Goal: Transaction & Acquisition: Purchase product/service

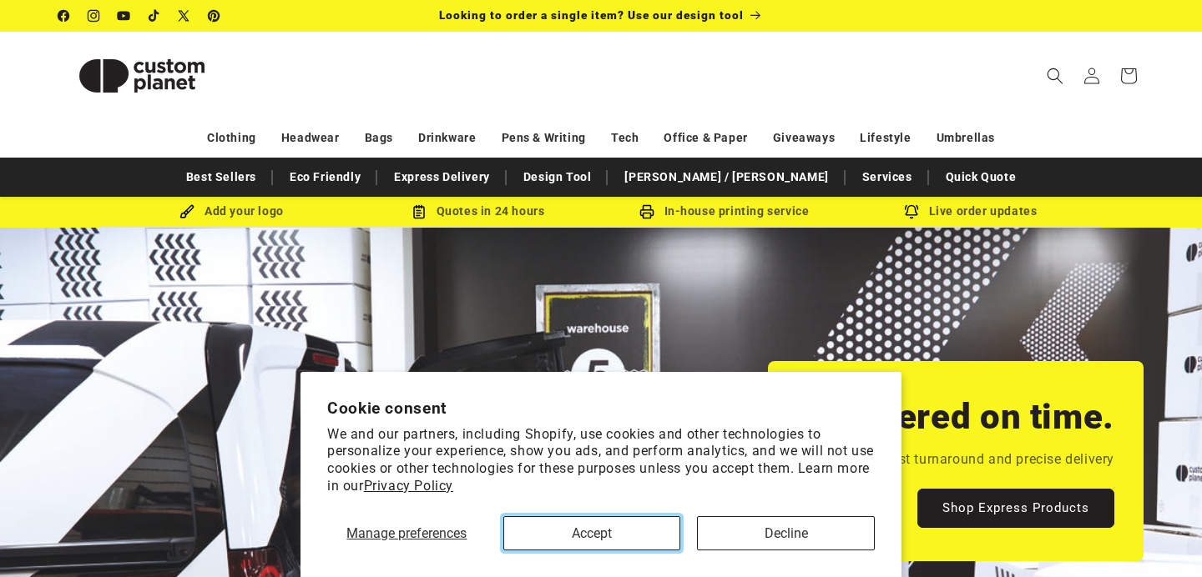
click at [622, 540] on button "Accept" at bounding box center [592, 534] width 178 height 34
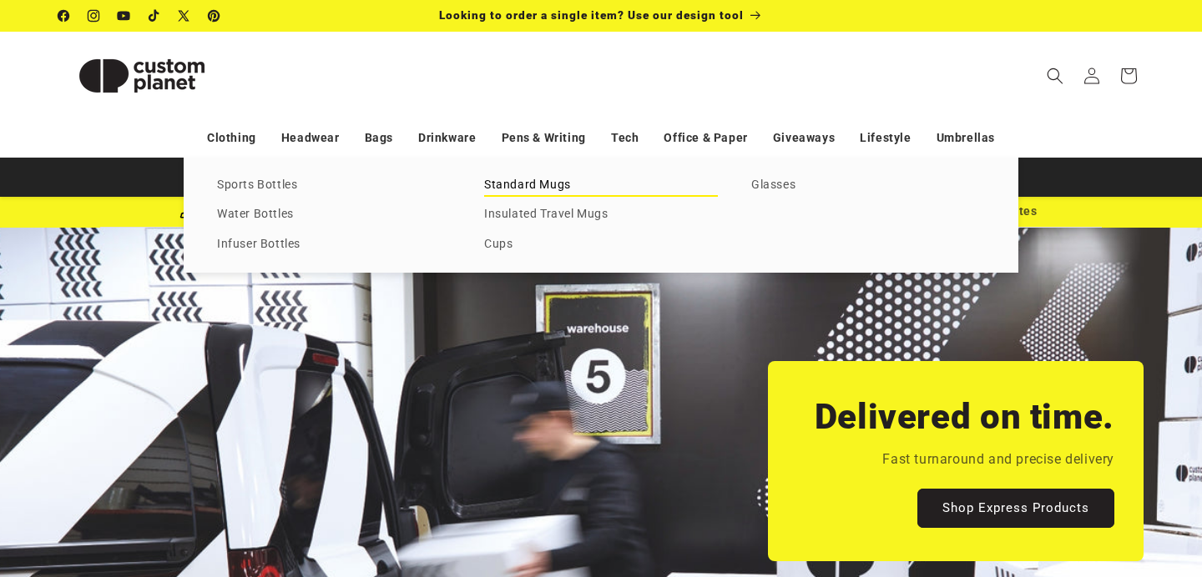
click at [527, 188] on link "Standard Mugs" at bounding box center [601, 185] width 234 height 23
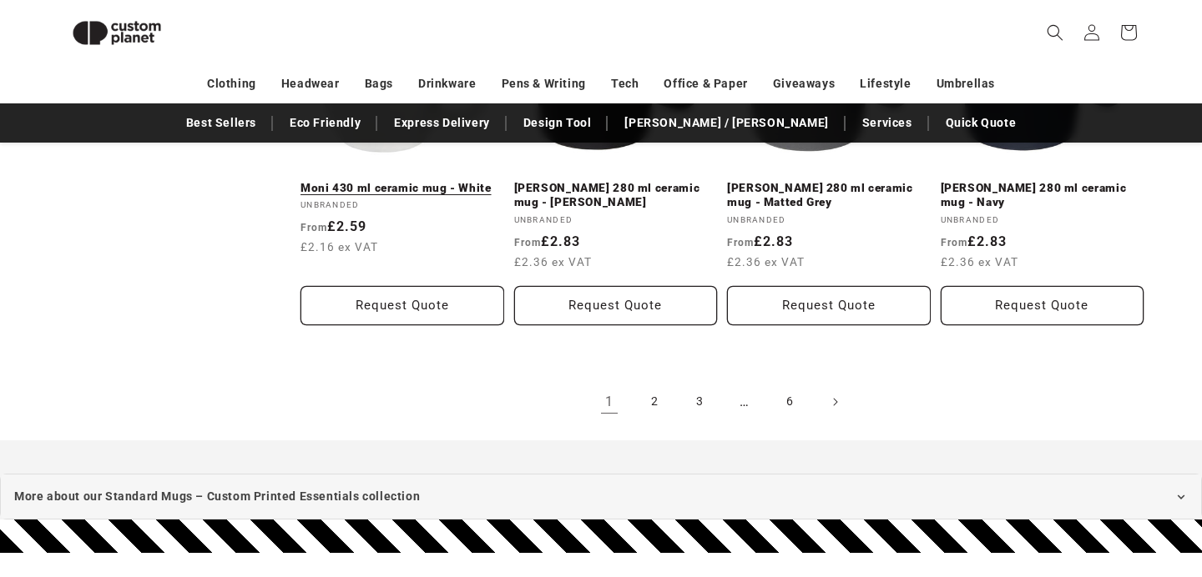
scroll to position [1922, 0]
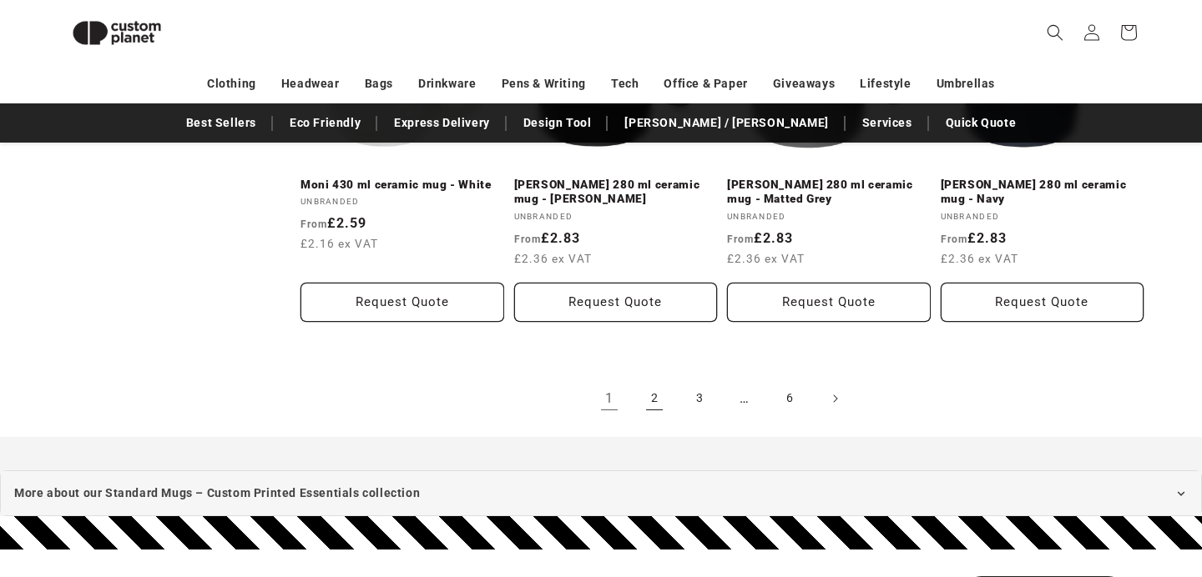
click at [651, 401] on link "2" at bounding box center [654, 399] width 37 height 37
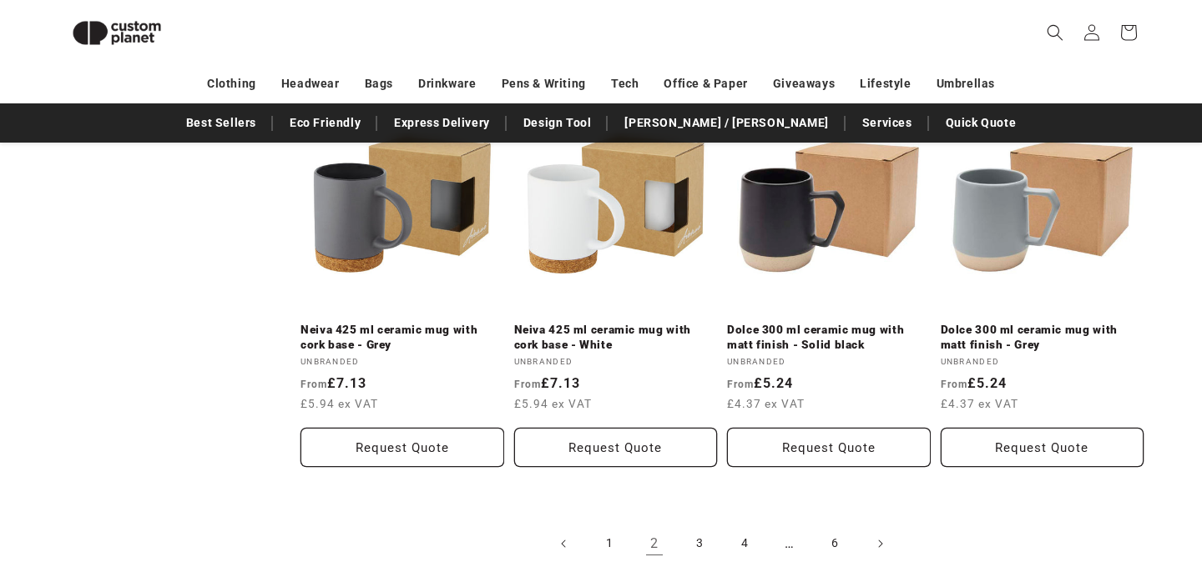
scroll to position [1870, 0]
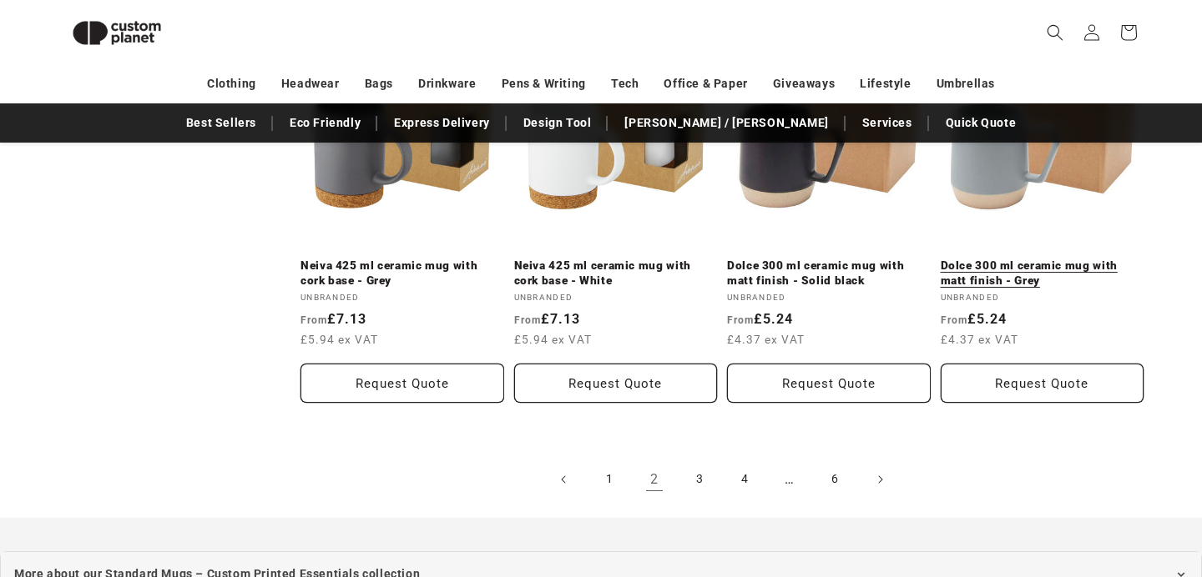
click at [964, 259] on link "Dolce 300 ml ceramic mug with matt finish - Grey" at bounding box center [1042, 273] width 204 height 29
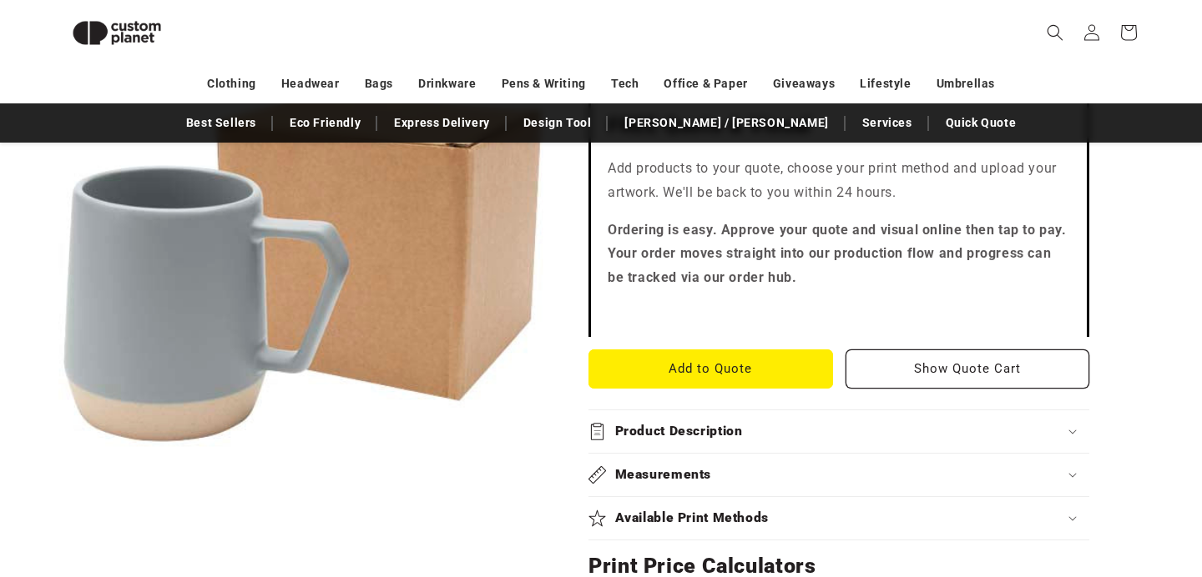
scroll to position [499, 0]
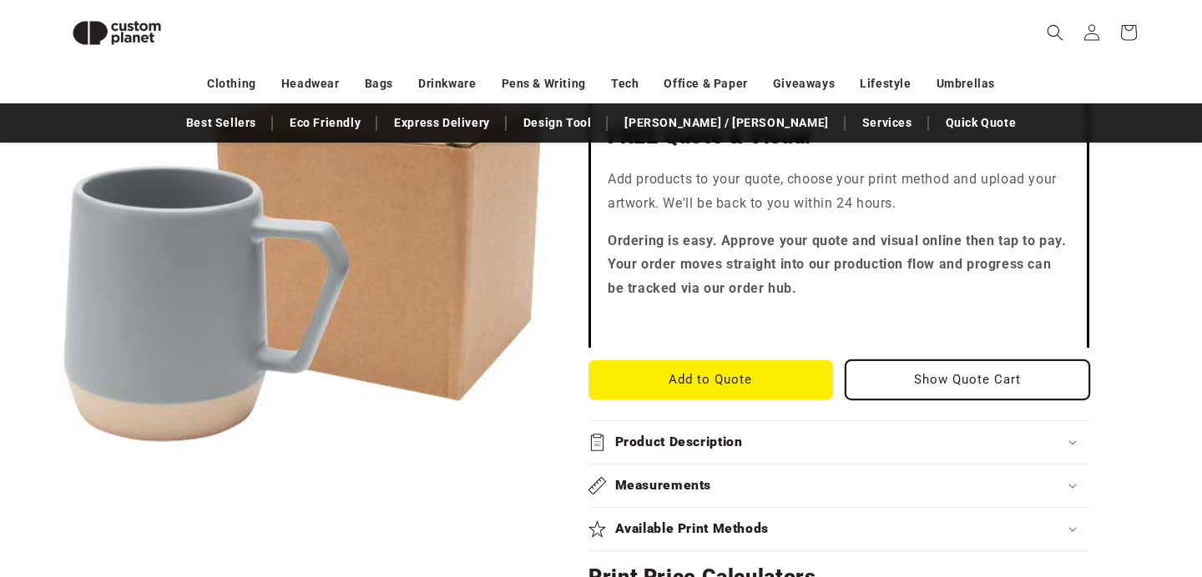
click at [954, 383] on button "Show Quote Cart" at bounding box center [967, 379] width 244 height 39
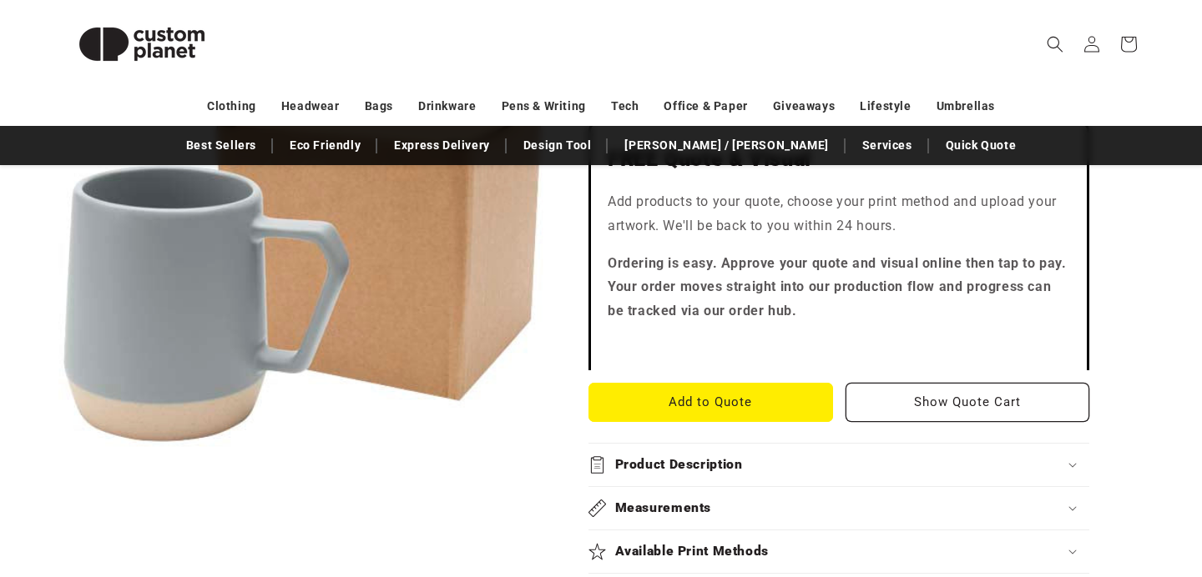
scroll to position [0, 0]
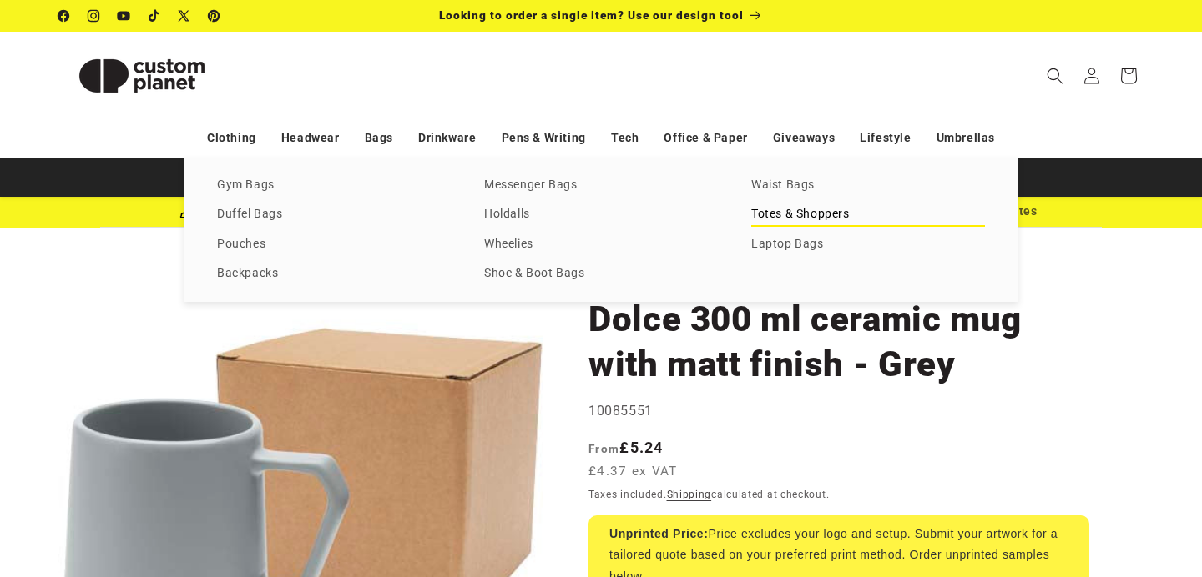
click at [784, 219] on link "Totes & Shoppers" at bounding box center [868, 215] width 234 height 23
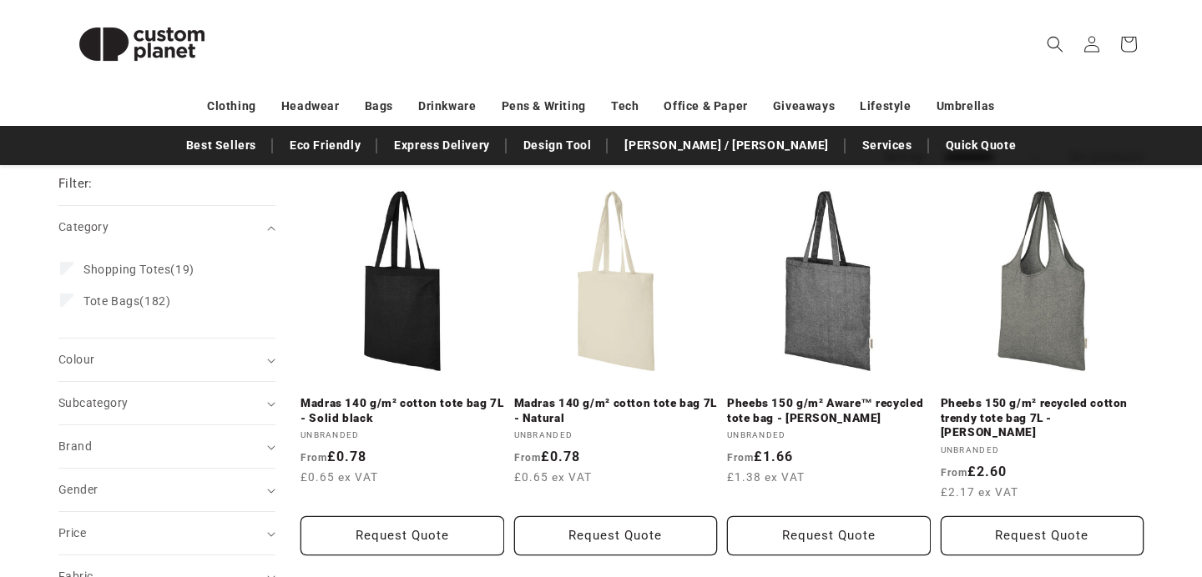
scroll to position [187, 0]
click at [591, 406] on link "Madras 140 g/m² cotton tote bag 7L - Natural" at bounding box center [616, 410] width 204 height 29
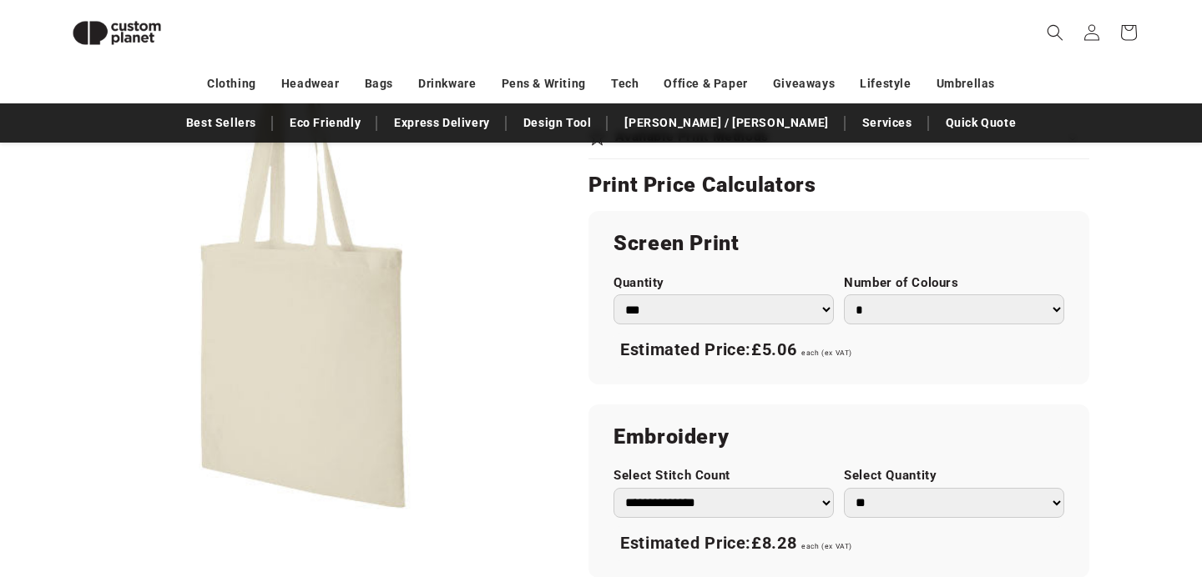
scroll to position [853, 0]
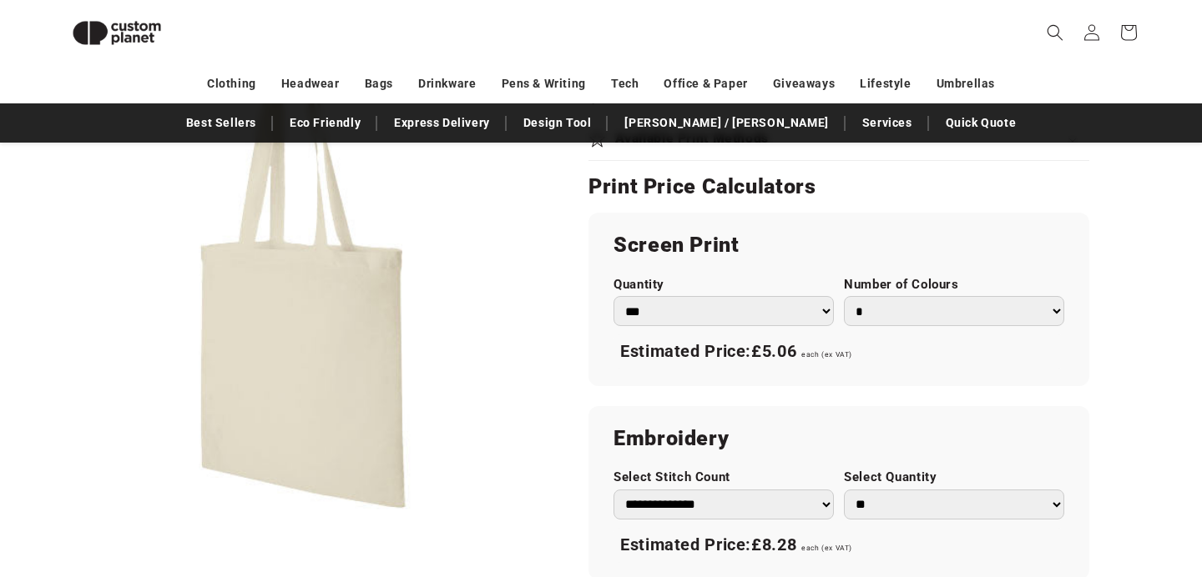
click at [874, 315] on select "* * * * * * *" at bounding box center [954, 311] width 220 height 31
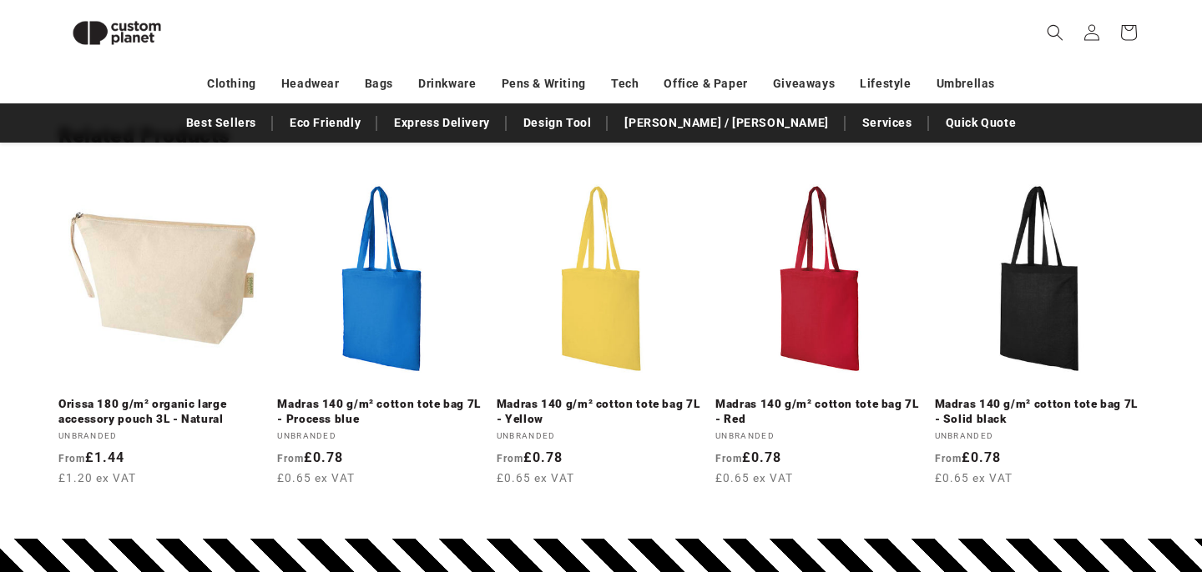
scroll to position [1963, 0]
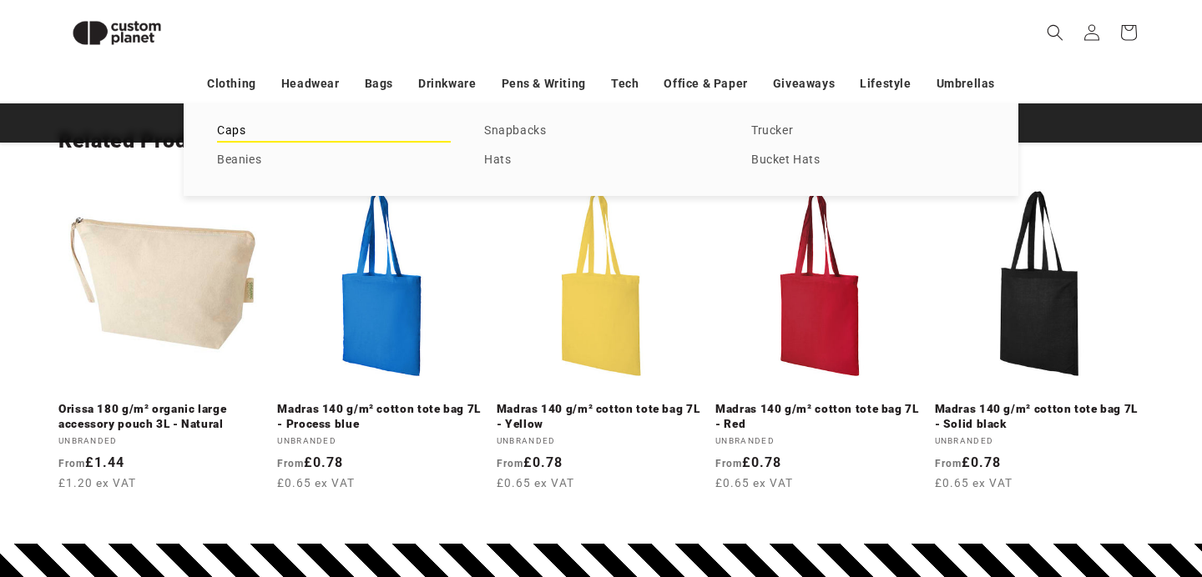
click at [231, 137] on link "Caps" at bounding box center [334, 131] width 234 height 23
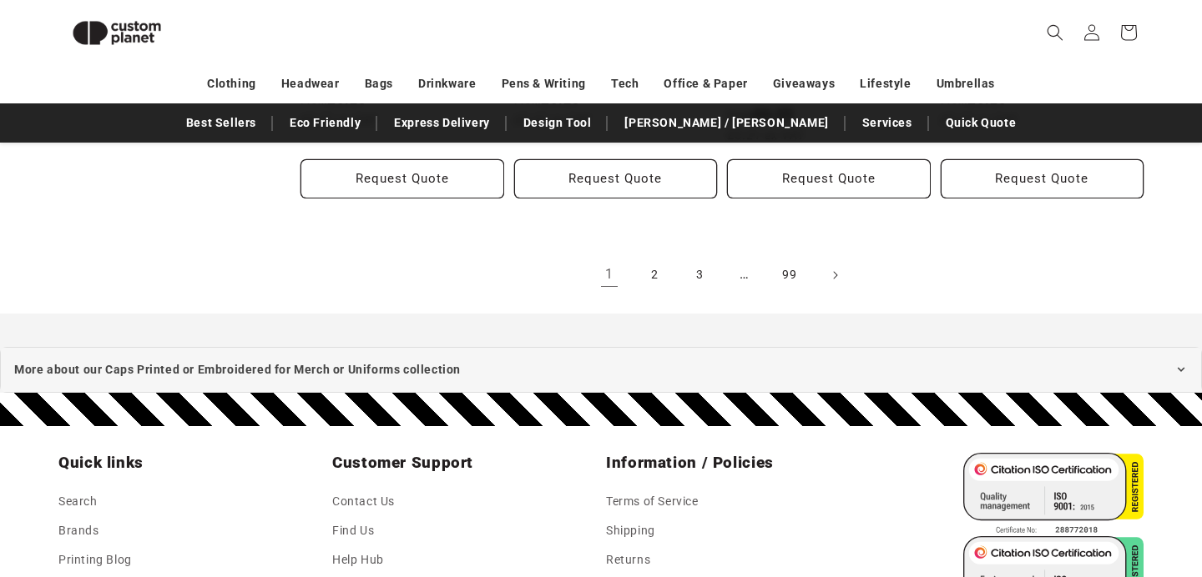
scroll to position [2064, 0]
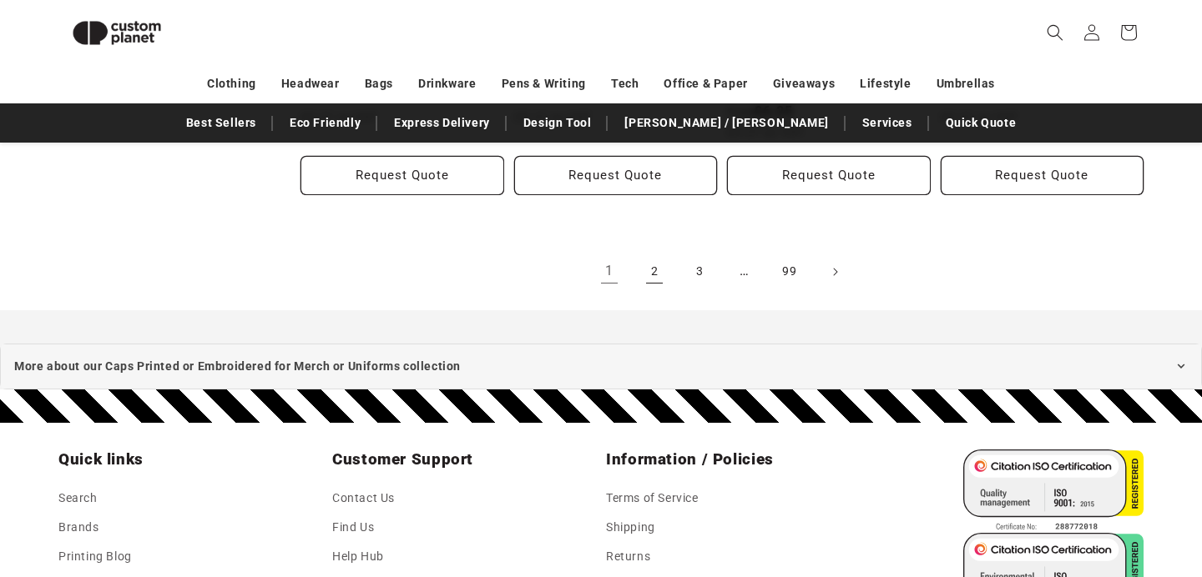
click at [657, 275] on link "2" at bounding box center [654, 272] width 37 height 37
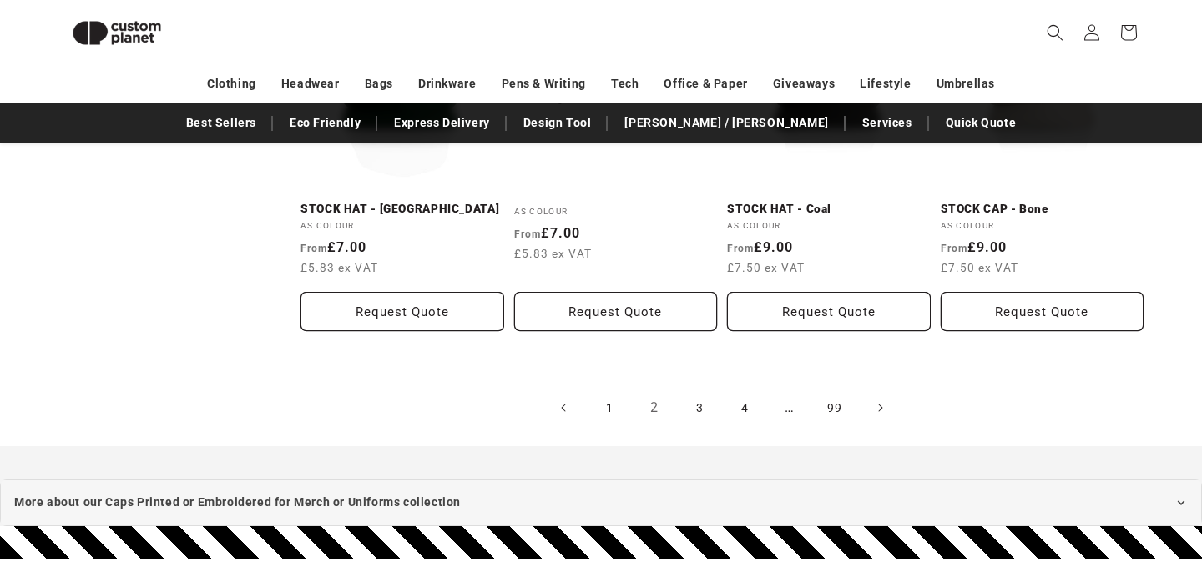
scroll to position [1900, 0]
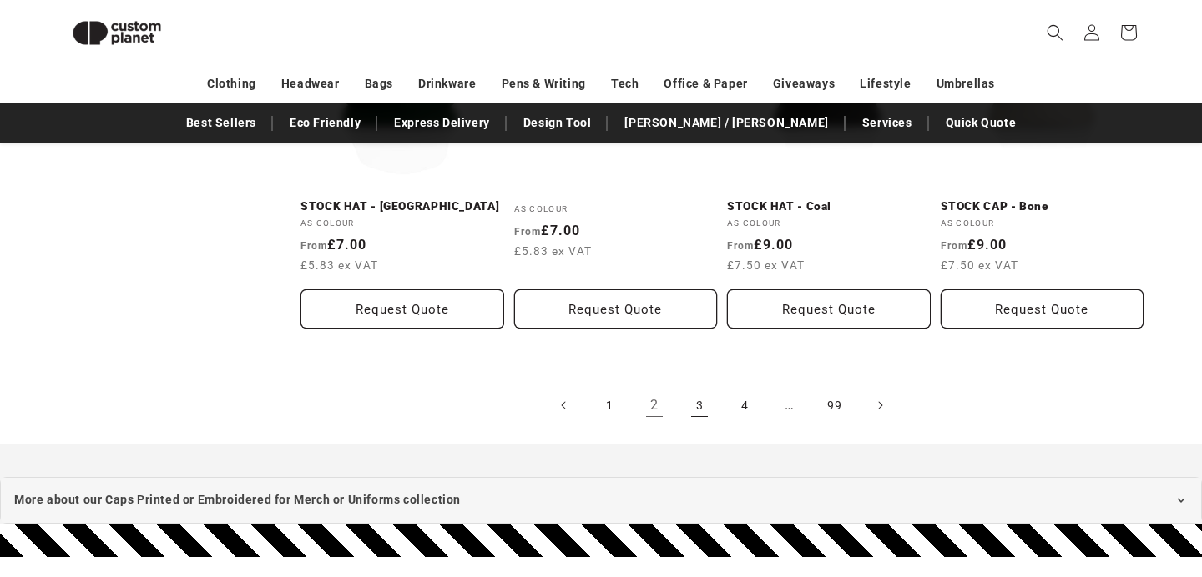
click at [692, 409] on link "3" at bounding box center [699, 405] width 37 height 37
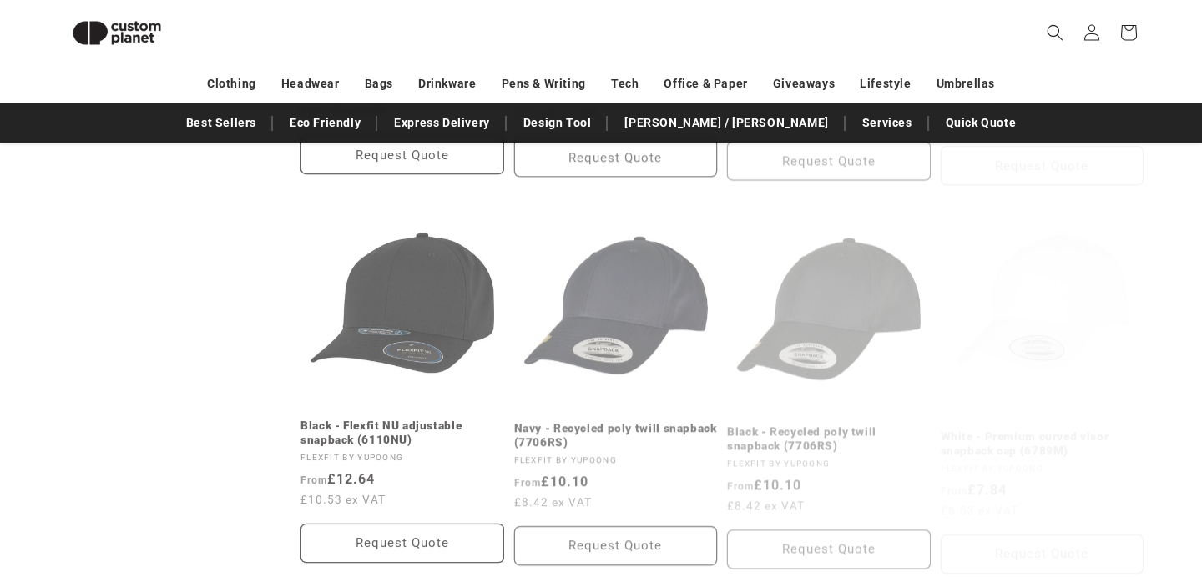
scroll to position [1311, 0]
